Goal: Task Accomplishment & Management: Manage account settings

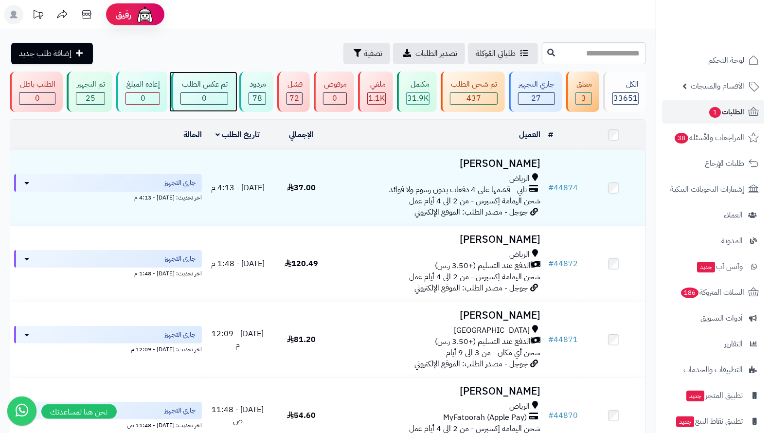
click at [201, 94] on div "0" at bounding box center [204, 98] width 46 height 11
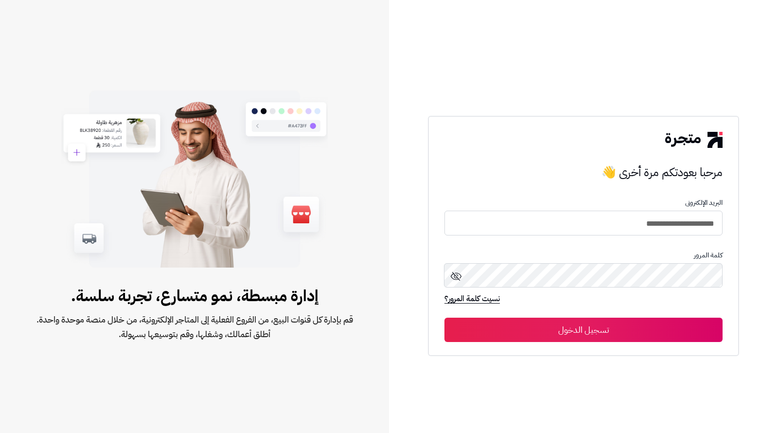
click at [524, 360] on div "**********" at bounding box center [583, 216] width 389 height 433
click at [536, 343] on div "**********" at bounding box center [583, 236] width 311 height 240
click at [536, 341] on button "تسجيل الدخول" at bounding box center [584, 330] width 278 height 24
